Goal: Task Accomplishment & Management: Use online tool/utility

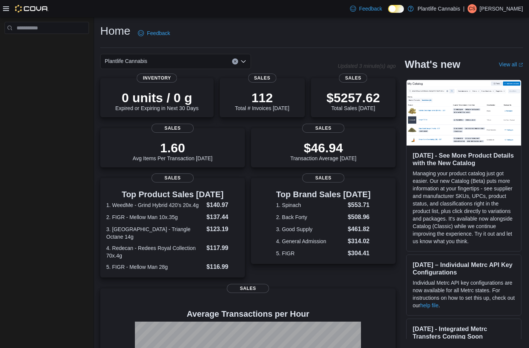
scroll to position [1, 0]
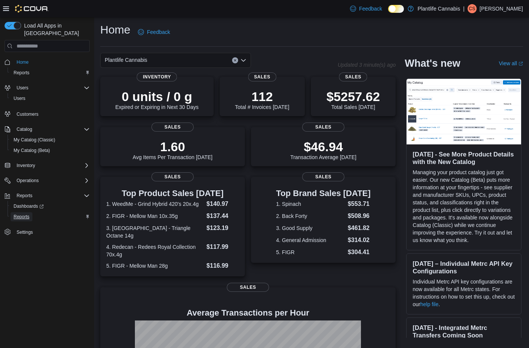
click at [25, 214] on span "Reports" at bounding box center [22, 217] width 16 height 6
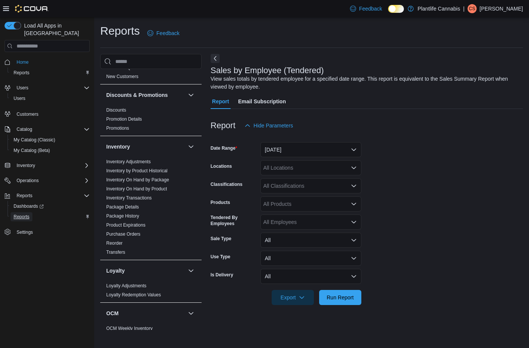
scroll to position [100, 0]
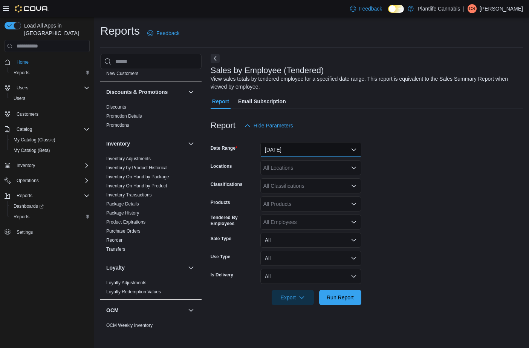
click at [327, 153] on button "Yesterday" at bounding box center [310, 149] width 101 height 15
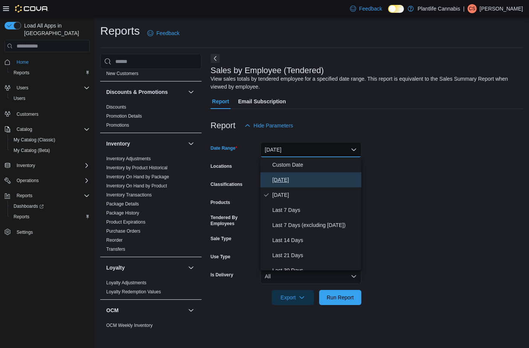
click at [297, 182] on span "Today" at bounding box center [315, 179] width 86 height 9
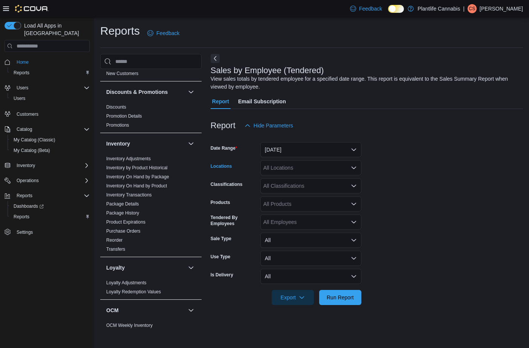
click at [301, 173] on div "All Locations" at bounding box center [310, 167] width 101 height 15
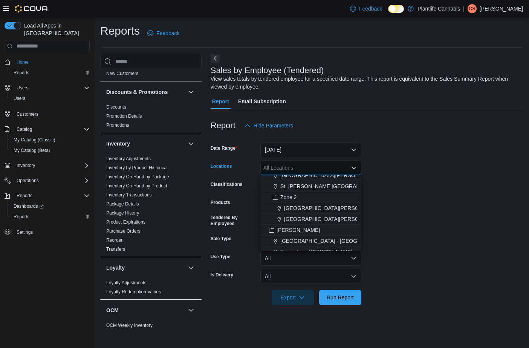
scroll to position [94, 0]
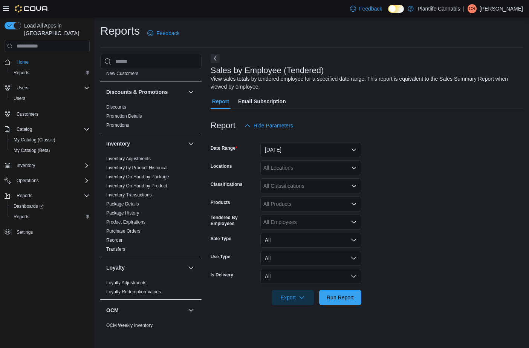
click at [430, 198] on form "Date Range Today Locations All Locations Classifications All Classifications Pr…" at bounding box center [367, 219] width 312 height 172
click at [342, 300] on span "Run Report" at bounding box center [340, 297] width 27 height 8
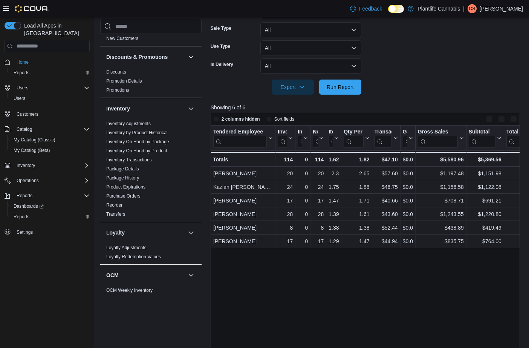
scroll to position [249, 0]
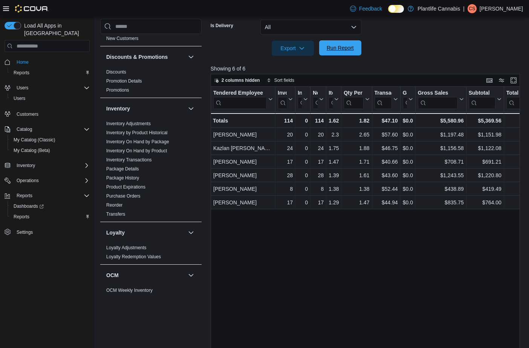
click at [327, 47] on span "Run Report" at bounding box center [340, 48] width 27 height 8
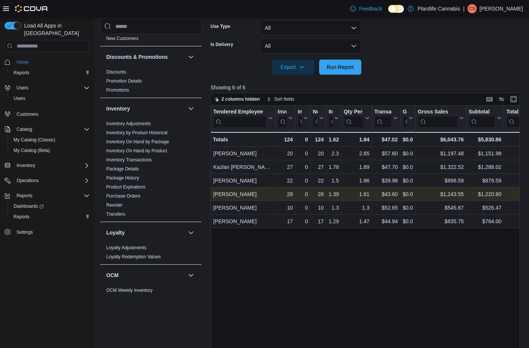
scroll to position [259, 0]
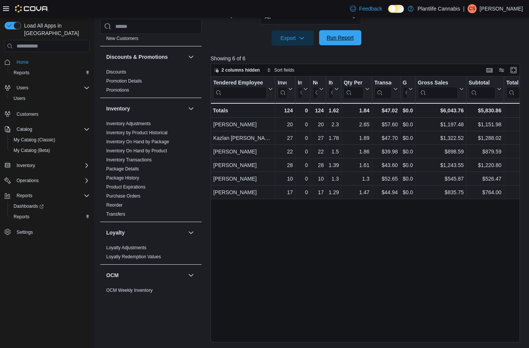
click at [331, 38] on span "Run Report" at bounding box center [340, 38] width 27 height 8
